Goal: Find specific page/section: Find specific page/section

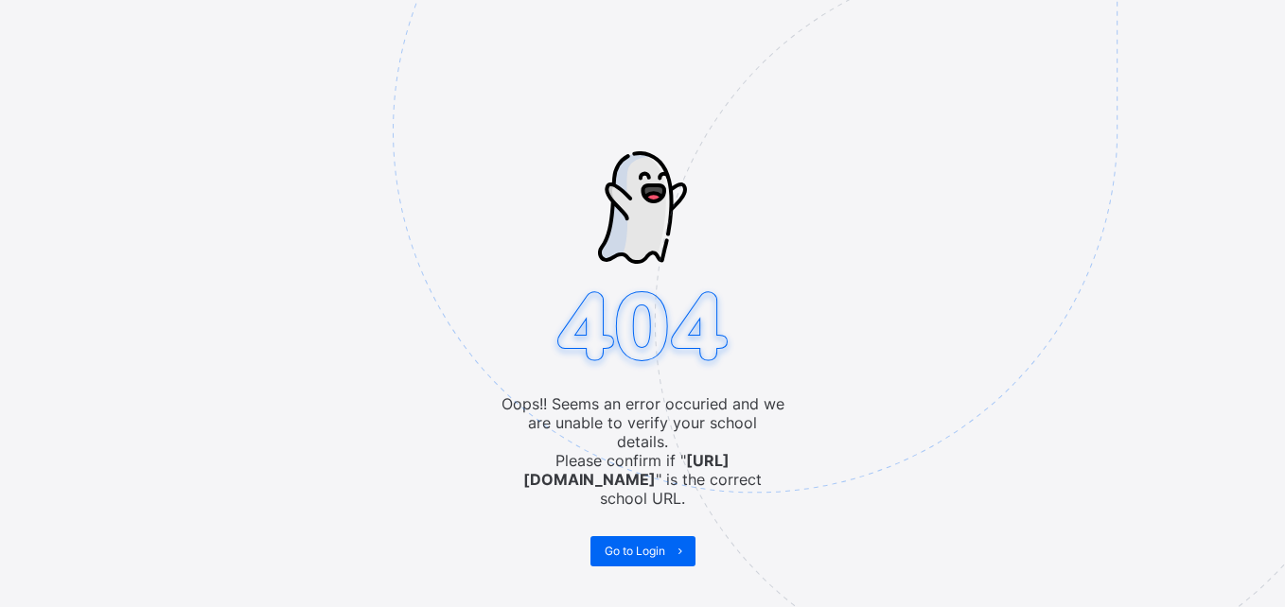
click at [658, 517] on img at bounding box center [886, 225] width 987 height 915
click at [666, 536] on span at bounding box center [680, 551] width 30 height 30
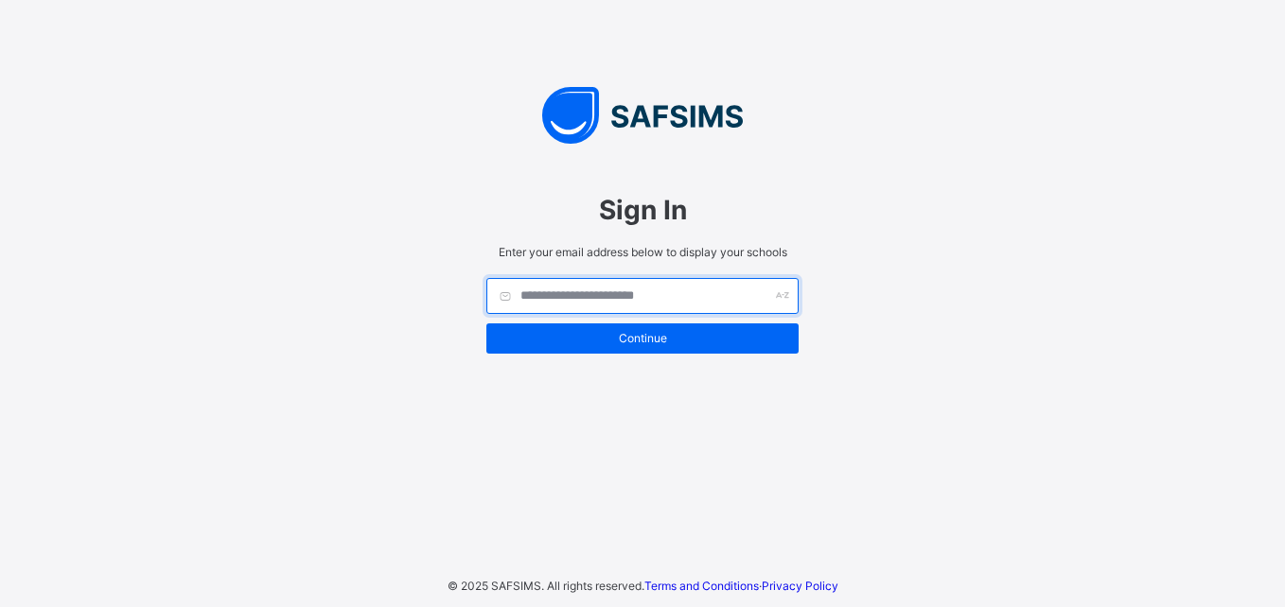
drag, startPoint x: 0, startPoint y: 0, endPoint x: 620, endPoint y: 295, distance: 686.4
click at [620, 295] on input "text" at bounding box center [642, 296] width 312 height 36
type input "**********"
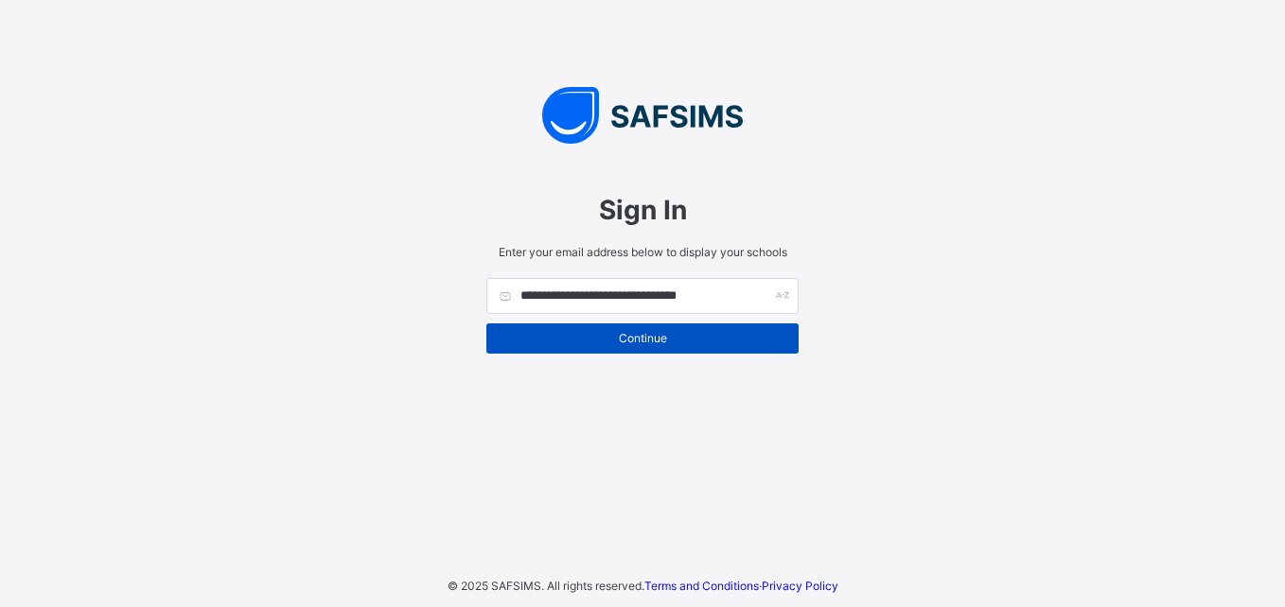
click at [636, 333] on span "Continue" at bounding box center [642, 338] width 284 height 14
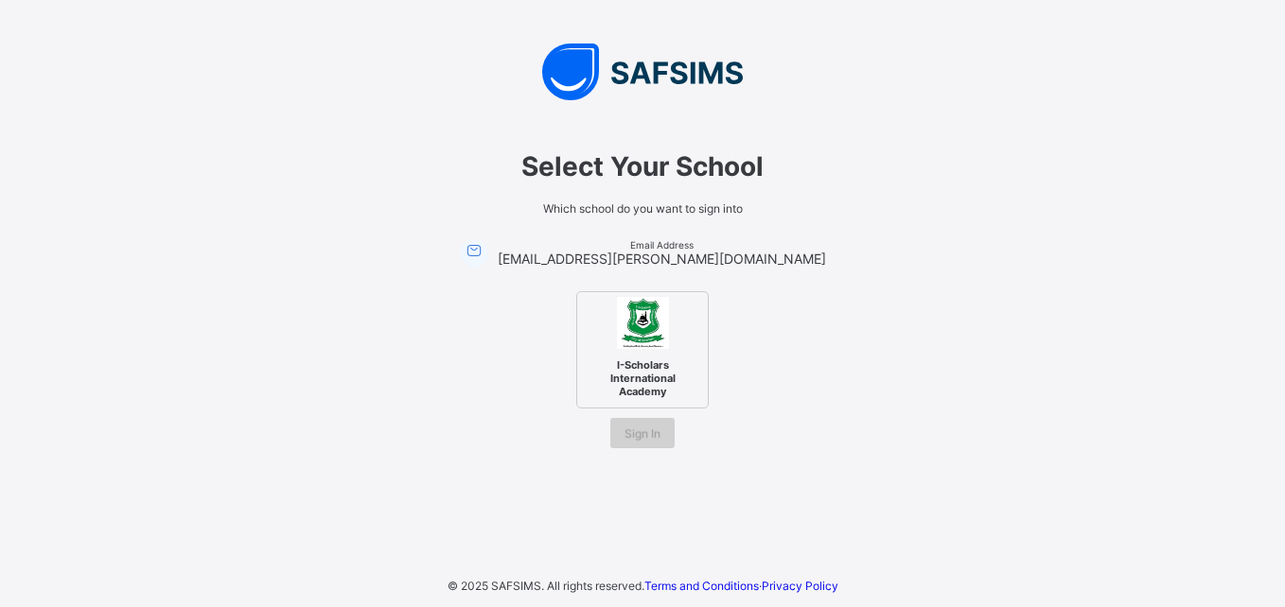
click at [647, 436] on span "Sign In" at bounding box center [642, 434] width 36 height 14
click at [406, 184] on div "Select Your School" at bounding box center [642, 167] width 530 height 70
click at [640, 356] on span "I-Scholars International Academy" at bounding box center [642, 378] width 115 height 49
click at [636, 384] on span "I-Scholars International Academy" at bounding box center [642, 378] width 115 height 49
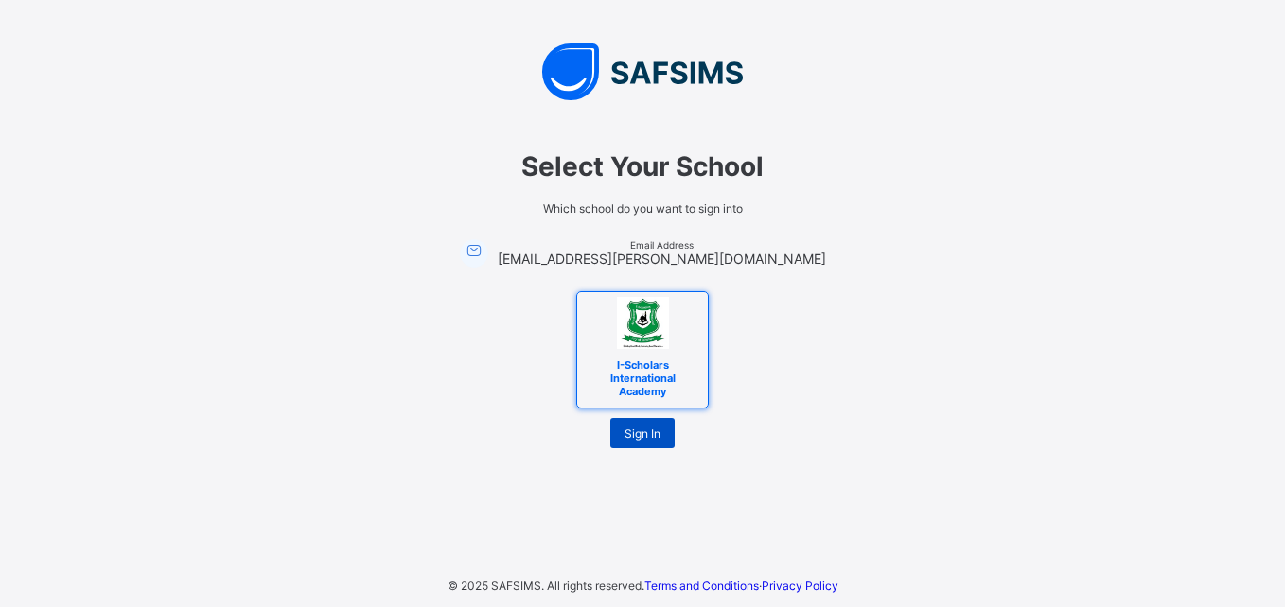
click at [638, 429] on span "Sign In" at bounding box center [642, 434] width 36 height 14
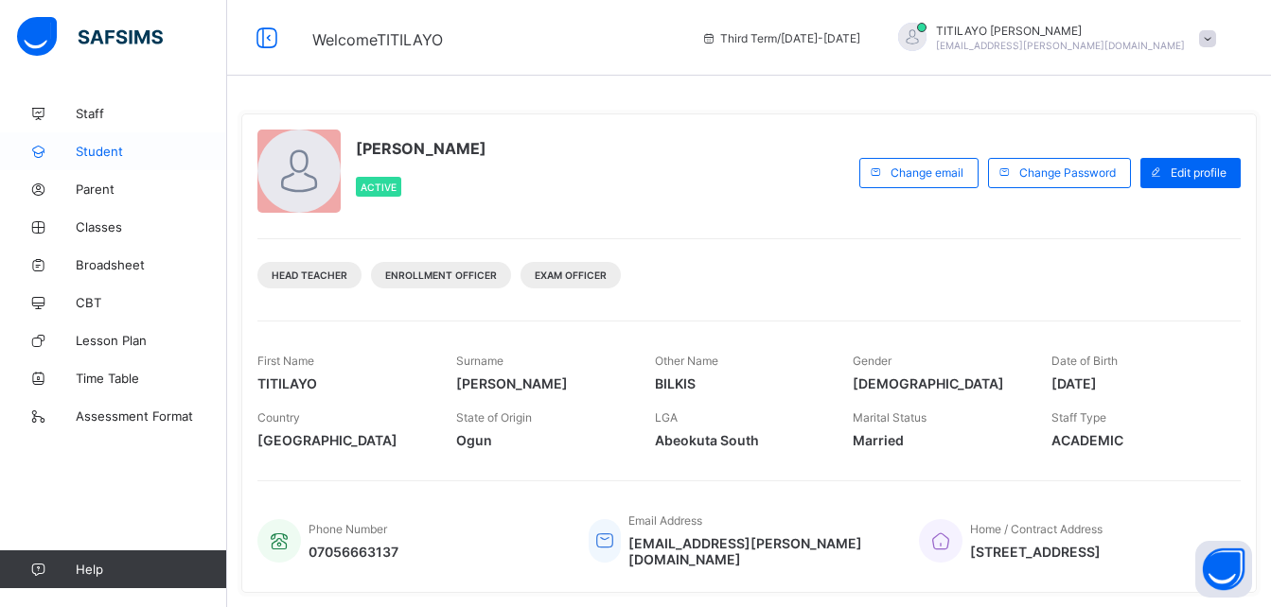
click at [98, 148] on span "Student" at bounding box center [151, 151] width 151 height 15
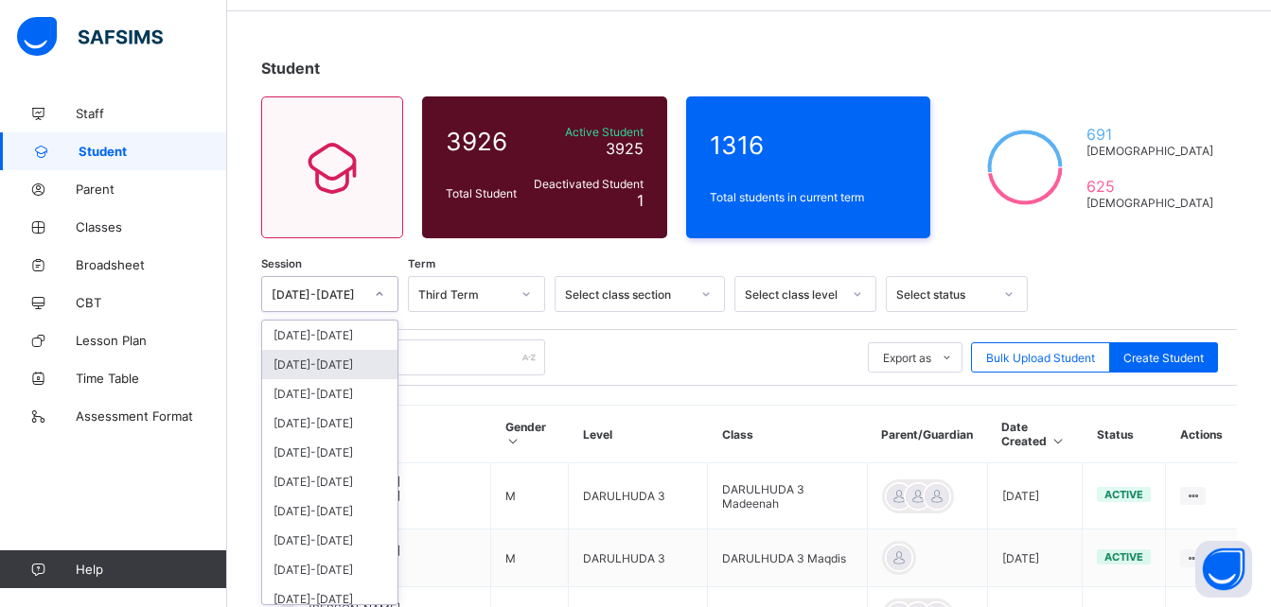
click at [377, 312] on div "option [DATE]-[DATE] focused, 2 of 12. 12 results available. Use Up and Down to…" at bounding box center [329, 294] width 137 height 36
